Goal: Find specific page/section: Find specific page/section

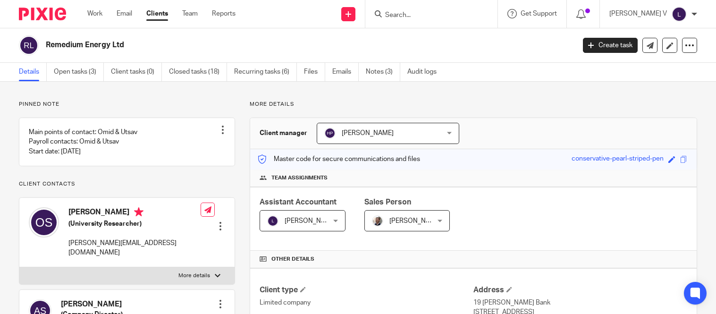
click at [417, 17] on input "Search" at bounding box center [426, 15] width 85 height 9
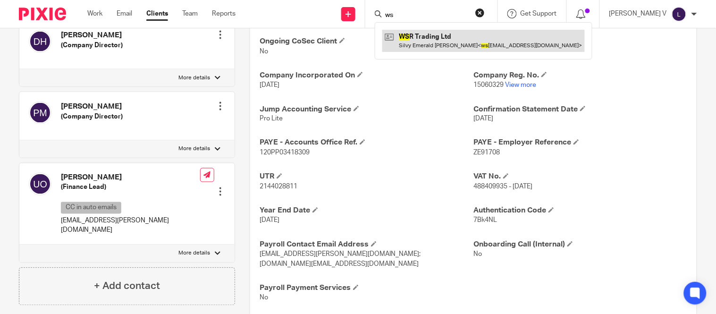
type input "ws"
click at [445, 41] on link at bounding box center [484, 41] width 203 height 22
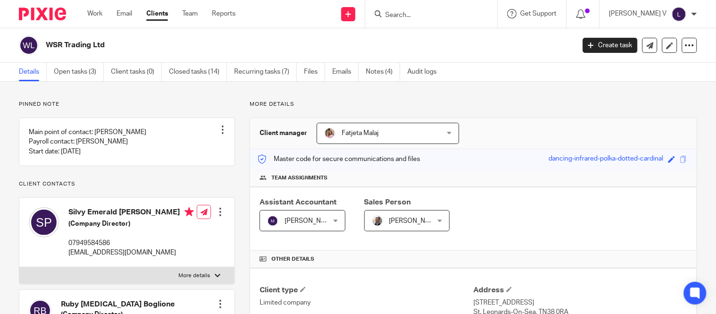
click at [426, 5] on div at bounding box center [432, 14] width 132 height 28
click at [425, 12] on input "Search" at bounding box center [426, 15] width 85 height 9
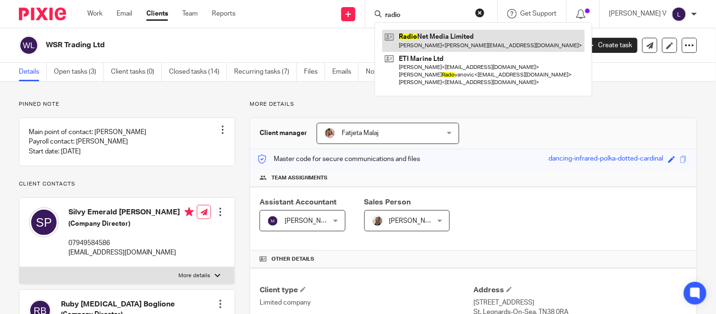
type input "radio"
click at [446, 37] on link at bounding box center [484, 41] width 203 height 22
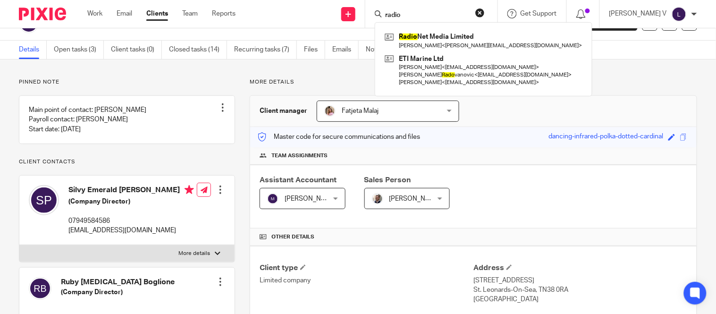
scroll to position [23, 0]
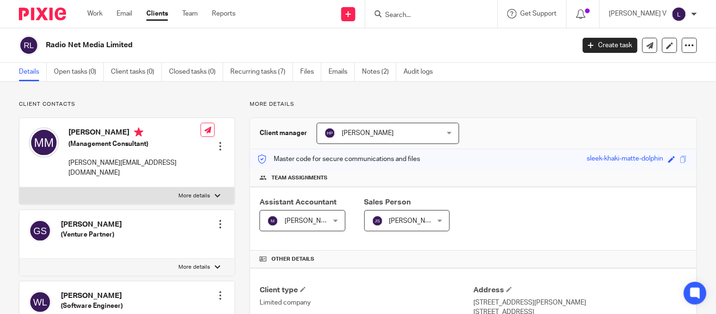
scroll to position [353, 0]
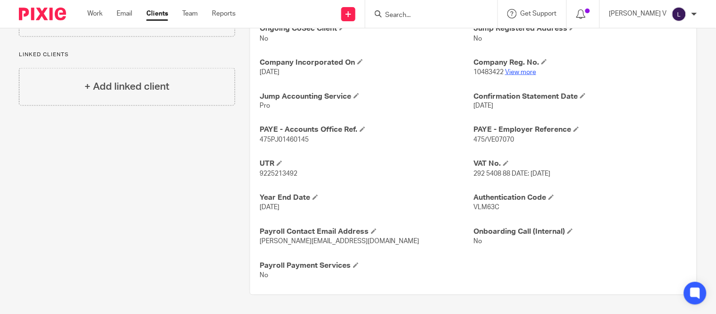
click at [512, 70] on link "View more" at bounding box center [520, 72] width 31 height 7
